Goal: Transaction & Acquisition: Purchase product/service

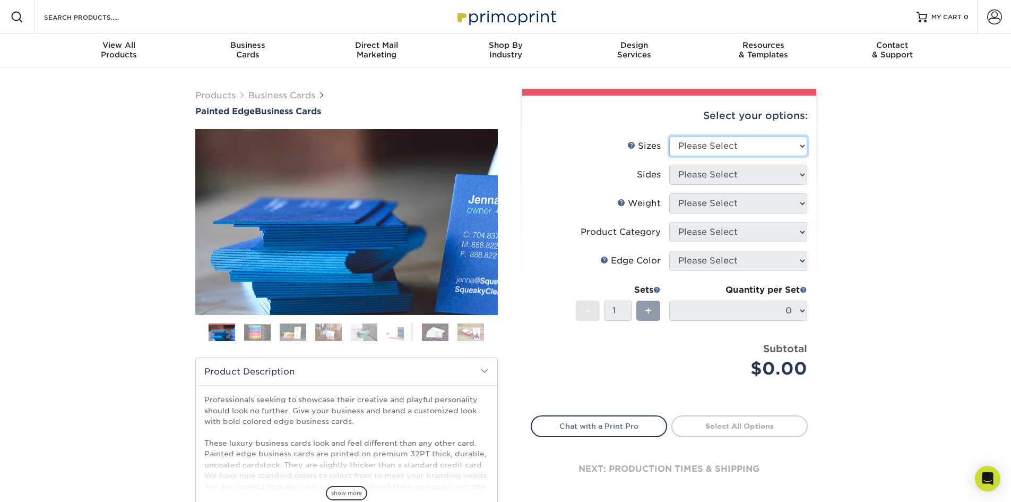
click at [783, 148] on select "Please Select 2" x 3.5" - Standard 2.125" x 3.375" - European 2.5" x 2.5" - Squ…" at bounding box center [738, 146] width 138 height 20
select select "2.00x3.50"
click at [669, 136] on select "Please Select 2" x 3.5" - Standard 2.125" x 3.375" - European 2.5" x 2.5" - Squ…" at bounding box center [738, 146] width 138 height 20
click at [759, 174] on select "Please Select Print Both Sides Print Front Only" at bounding box center [738, 175] width 138 height 20
select select "13abbda7-1d64-4f25-8bb2-c179b224825d"
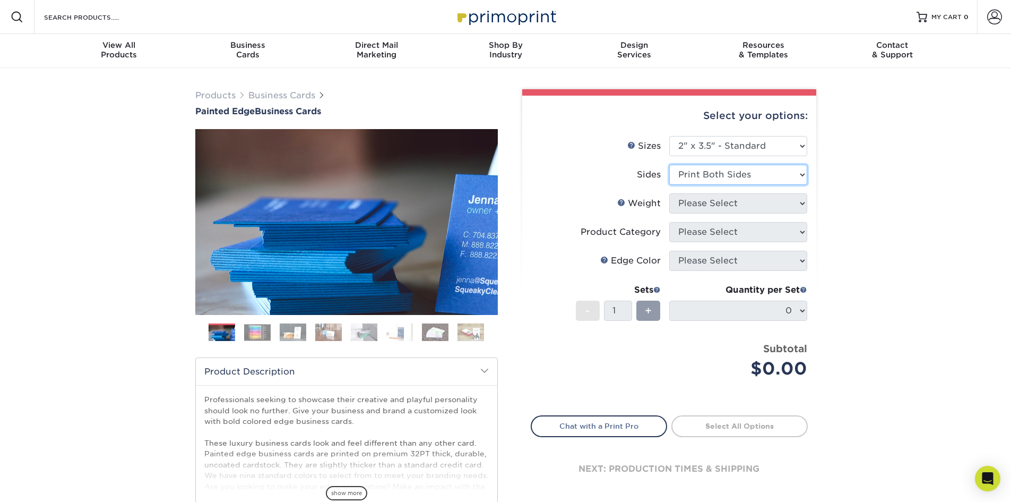
click at [669, 165] on select "Please Select Print Both Sides Print Front Only" at bounding box center [738, 175] width 138 height 20
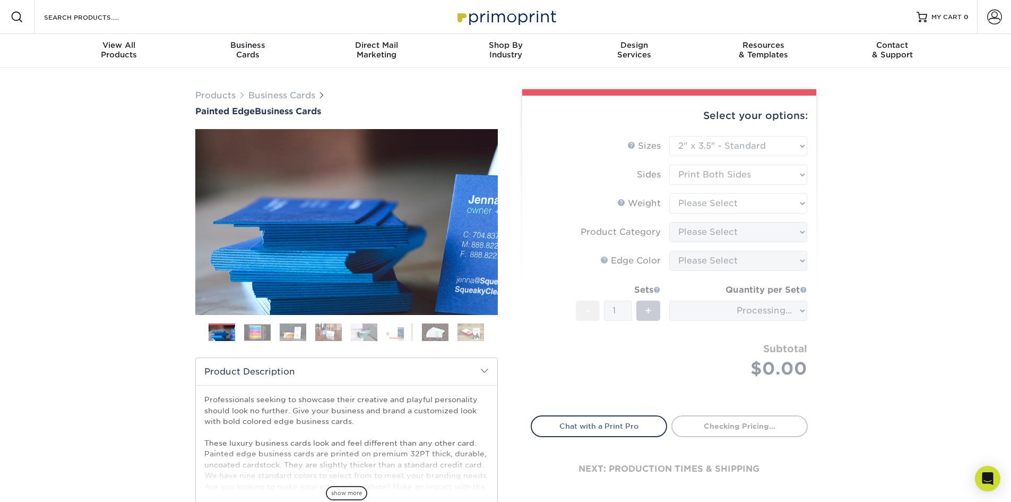
click at [744, 208] on form "Sizes Help Sizes Please Select 2" x 3.5" - Standard 2.125" x 3.375" - European …" at bounding box center [669, 269] width 277 height 267
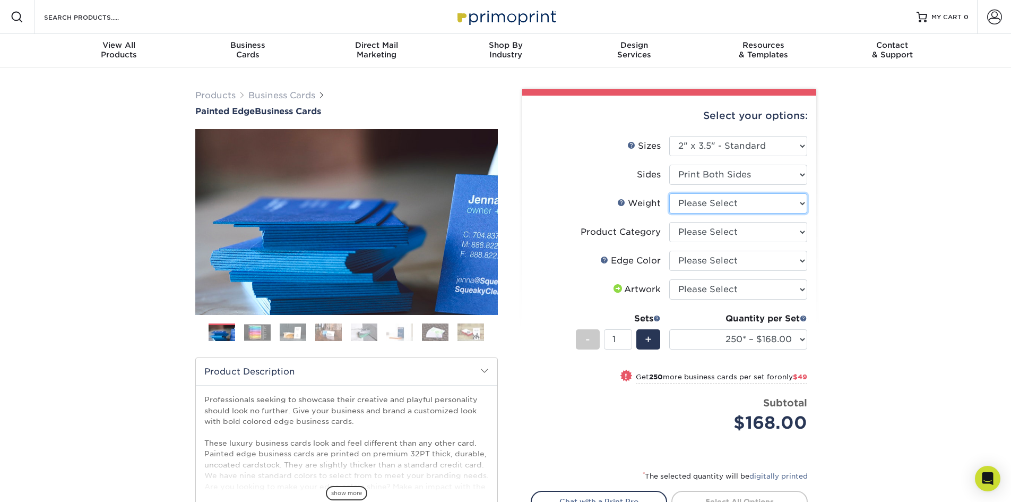
click at [778, 202] on select "Please Select 32PTUC" at bounding box center [738, 203] width 138 height 20
select select "32PTUC"
click at [669, 193] on select "Please Select 32PTUC" at bounding box center [738, 203] width 138 height 20
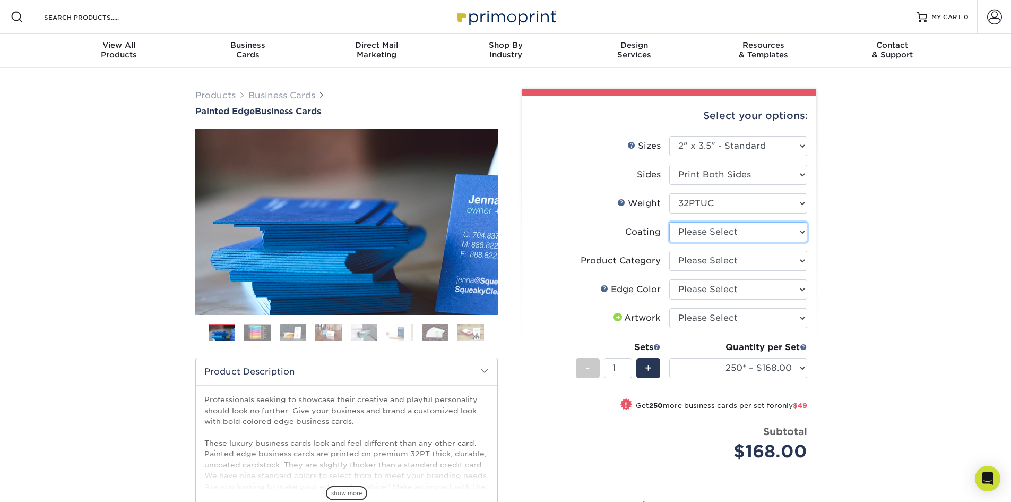
click at [762, 234] on select at bounding box center [738, 232] width 138 height 20
select select "3e7618de-abca-4bda-9f97-8b9129e913d8"
click at [669, 222] on select at bounding box center [738, 232] width 138 height 20
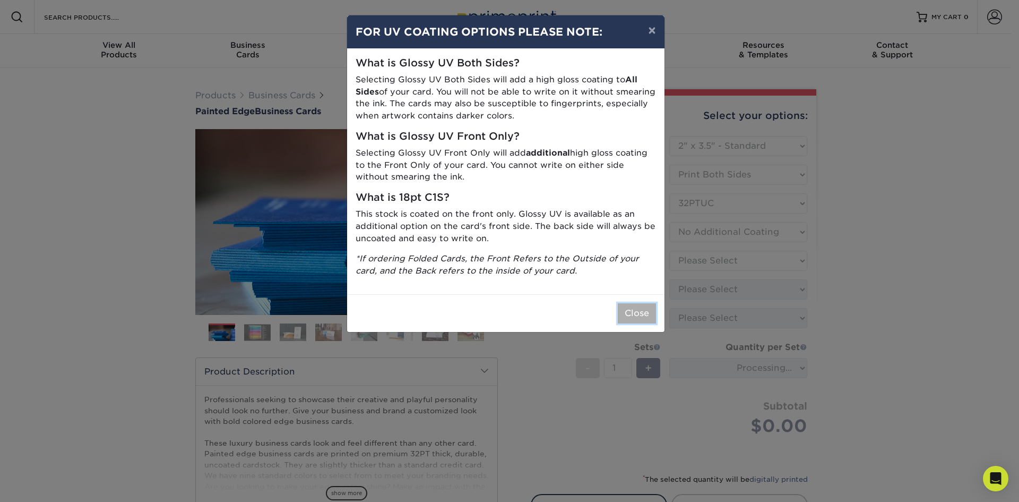
click at [633, 315] on button "Close" at bounding box center [637, 313] width 38 height 20
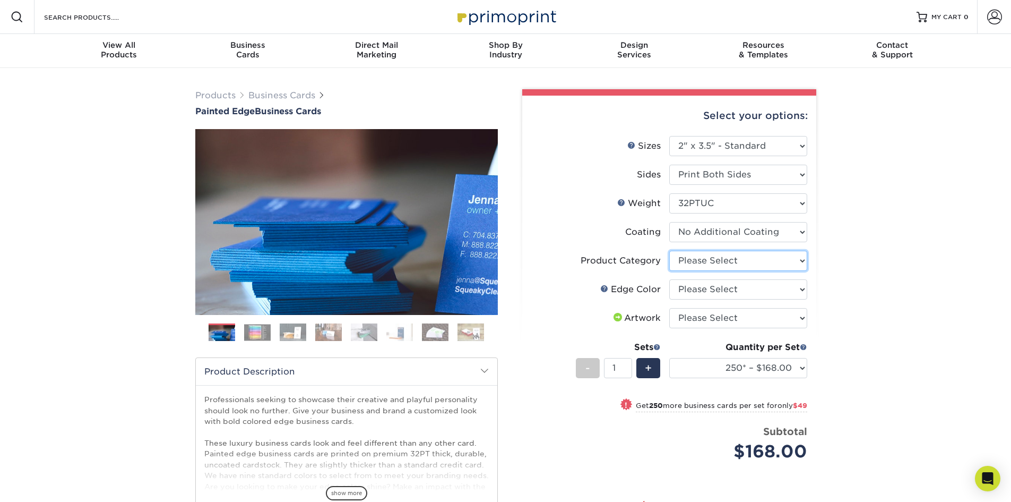
click at [800, 264] on select "Please Select Business Cards" at bounding box center [738, 261] width 138 height 20
select select "3b5148f1-0588-4f88-a218-97bcfdce65c1"
click at [669, 251] on select "Please Select Business Cards" at bounding box center [738, 261] width 138 height 20
click at [769, 289] on select "Please Select Charcoal Black Brown Blue Pearlescent Blue Pearlescent Gold Pearl…" at bounding box center [738, 289] width 138 height 20
select select "8edf2e46-2dbb-4a7c-bc5c-20ba781fe219"
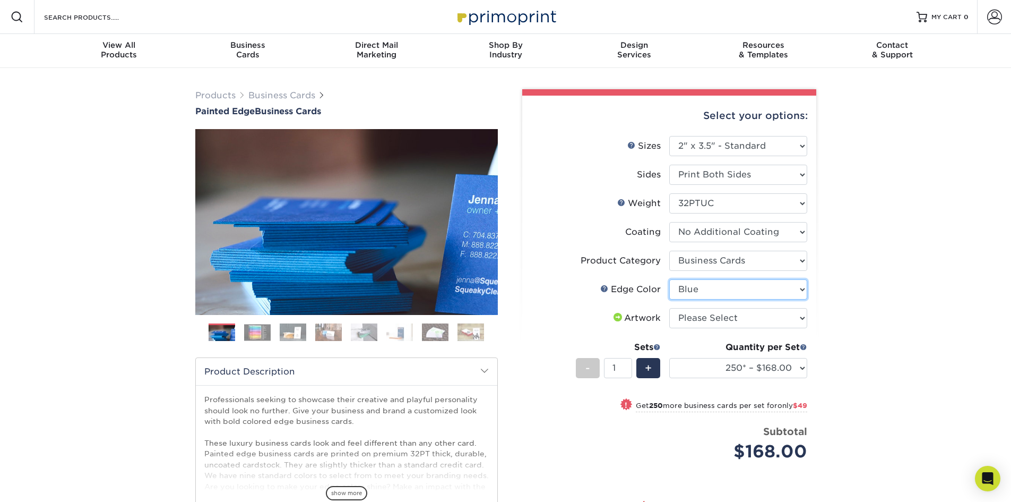
click at [669, 279] on select "Please Select Charcoal Black Brown Blue Pearlescent Blue Pearlescent Gold Pearl…" at bounding box center [738, 289] width 138 height 20
click at [787, 317] on select "Please Select I will upload files I need a design - $100" at bounding box center [738, 318] width 138 height 20
select select "upload"
click at [669, 308] on select "Please Select I will upload files I need a design - $100" at bounding box center [738, 318] width 138 height 20
